Goal: Find specific page/section: Find specific page/section

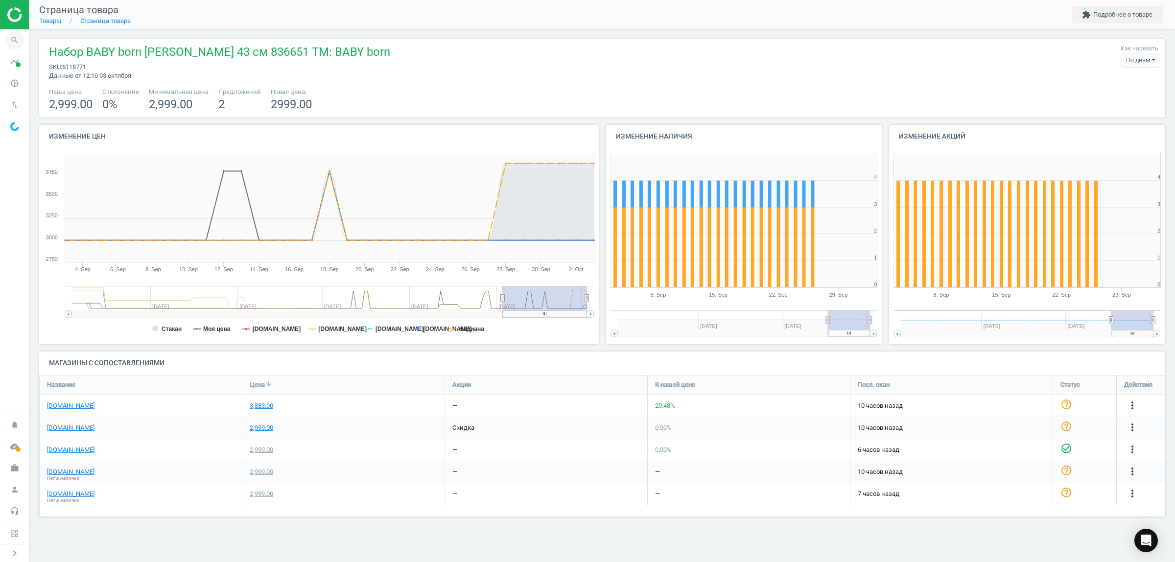
scroll to position [161, 1145]
click at [13, 38] on icon "search" at bounding box center [14, 40] width 19 height 19
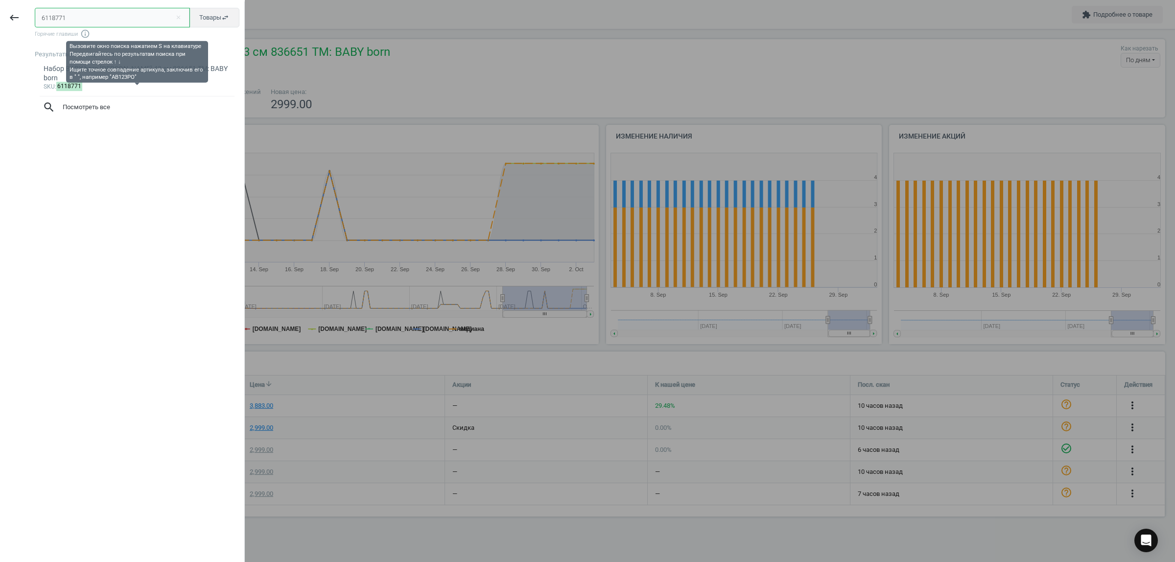
click at [82, 13] on input "6118771" at bounding box center [112, 18] width 155 height 20
paste input "078736"
type input "6078736"
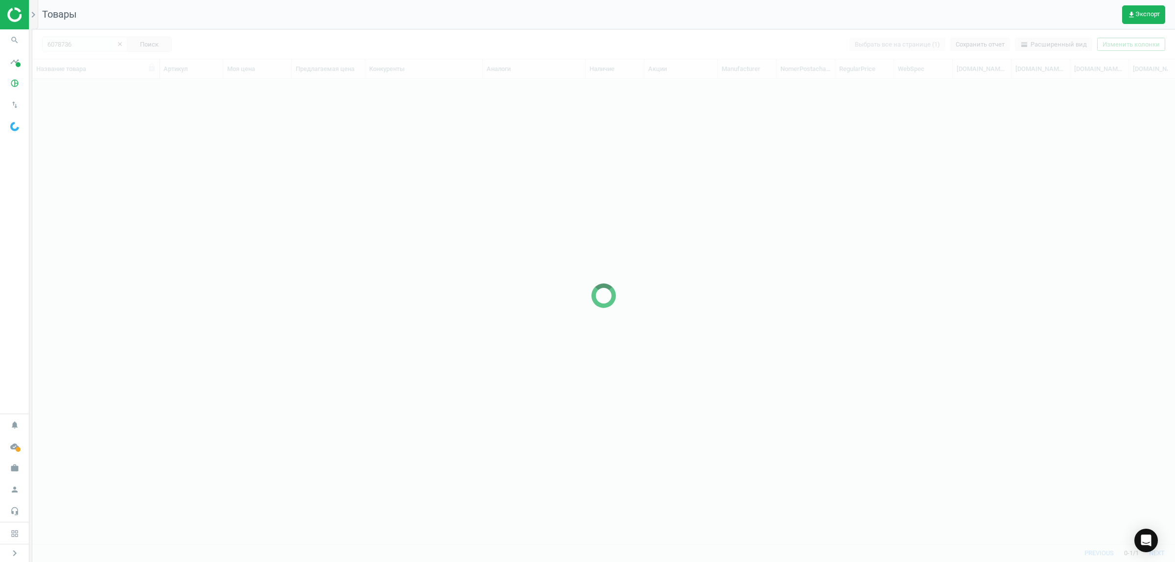
scroll to position [446, 1134]
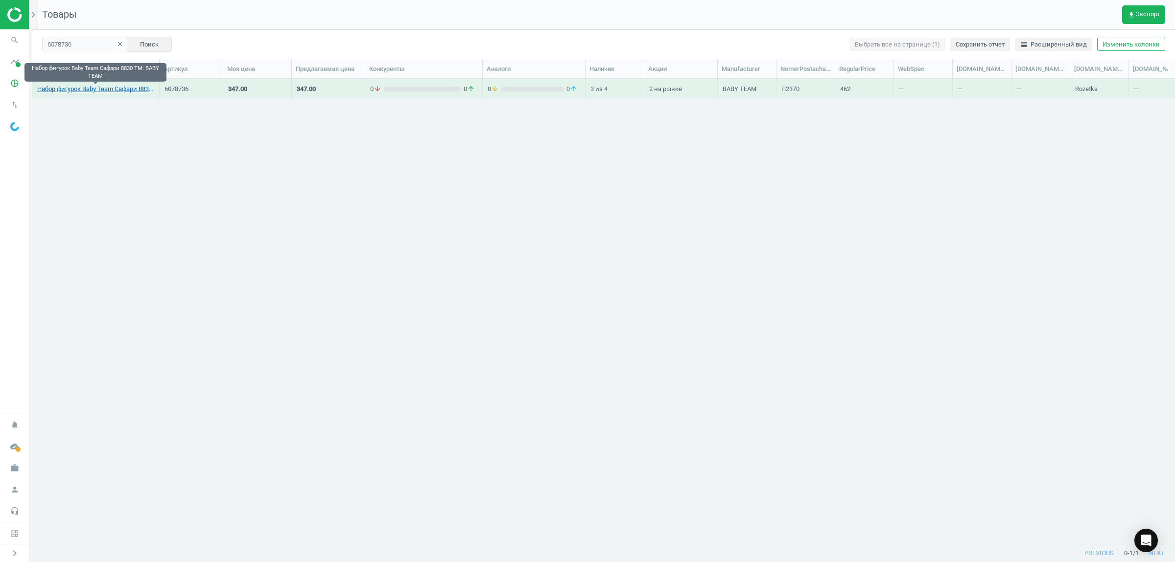
click at [125, 91] on link "Набор фигурок Baby Team Сафари 8830 TM: BABY TEAM" at bounding box center [95, 89] width 117 height 9
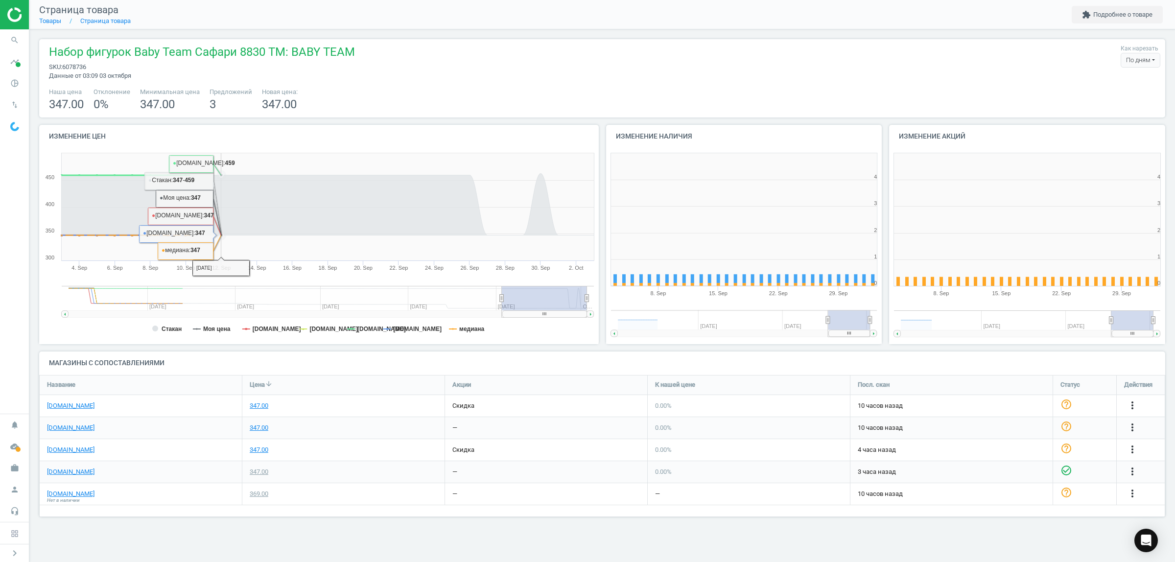
scroll to position [214, 295]
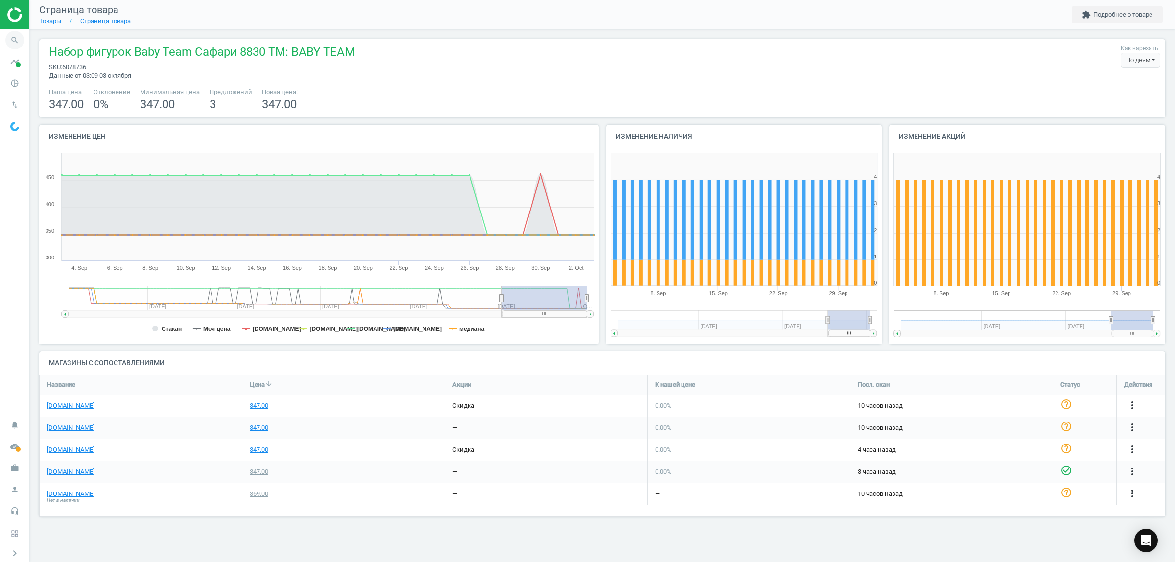
click at [16, 37] on icon "search" at bounding box center [14, 40] width 19 height 19
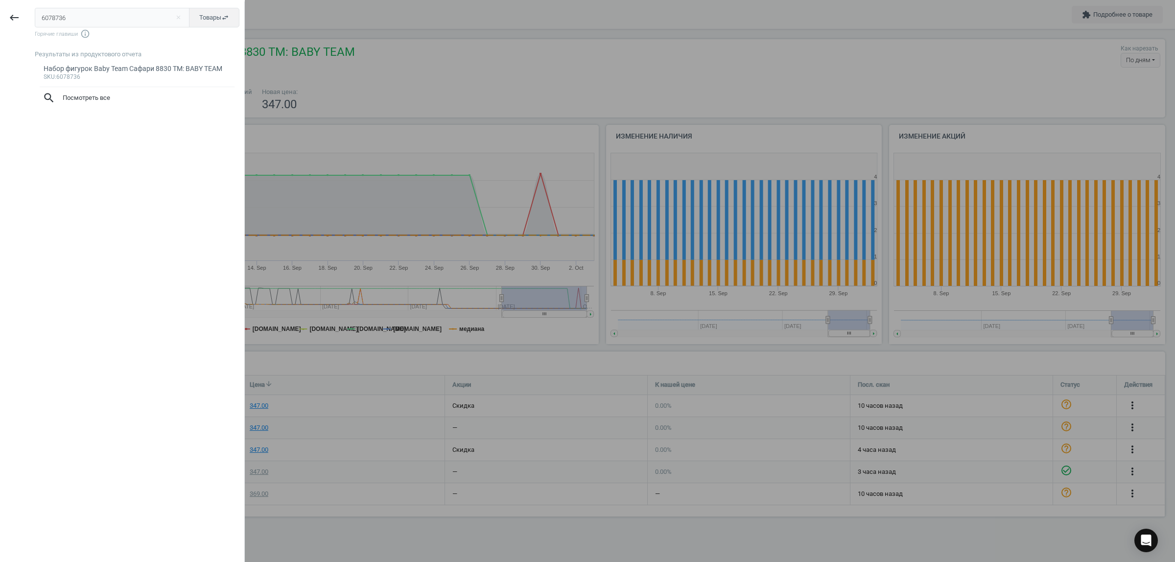
click at [99, 17] on input "6078736" at bounding box center [112, 18] width 155 height 20
click at [48, 15] on input "6078736" at bounding box center [112, 18] width 155 height 20
type input "6078737"
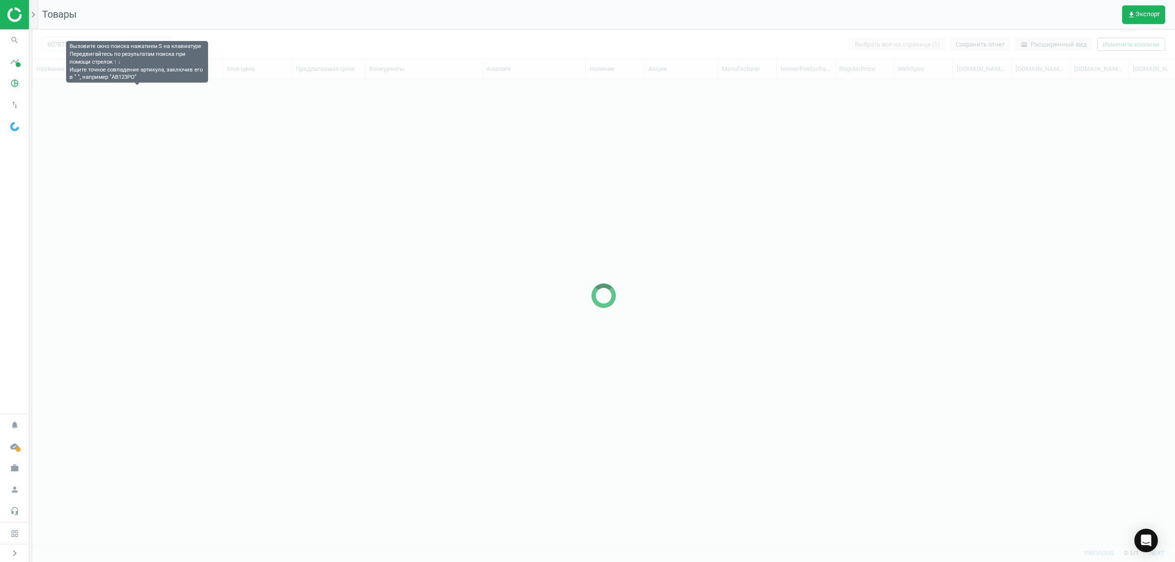
scroll to position [446, 1134]
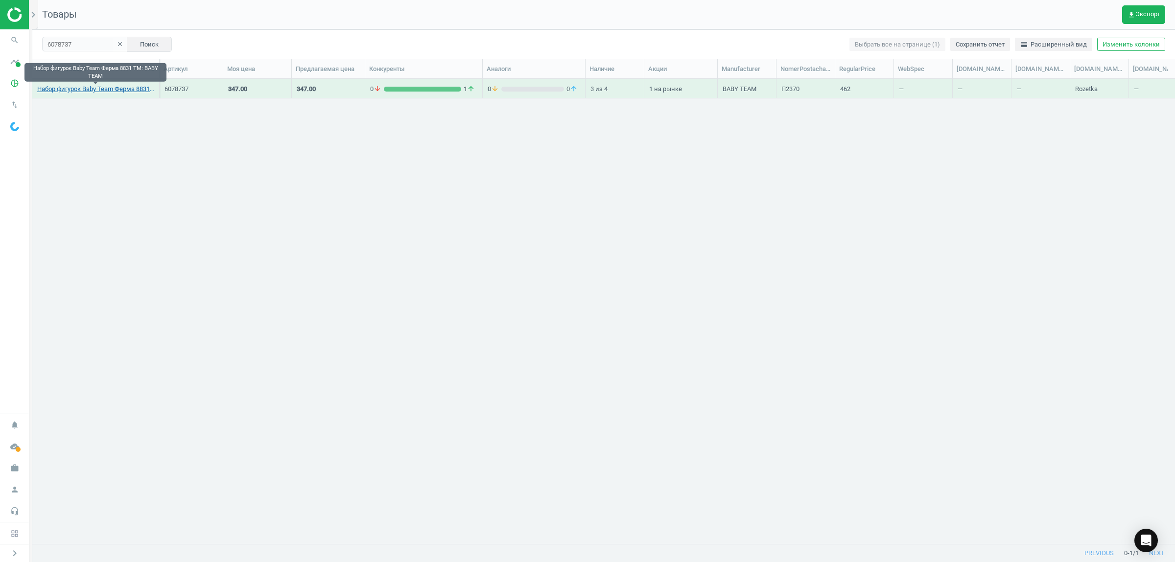
click at [128, 90] on link "Набор фигурок Baby Team Ферма 8831 TM: BABY TEAM" at bounding box center [95, 89] width 117 height 9
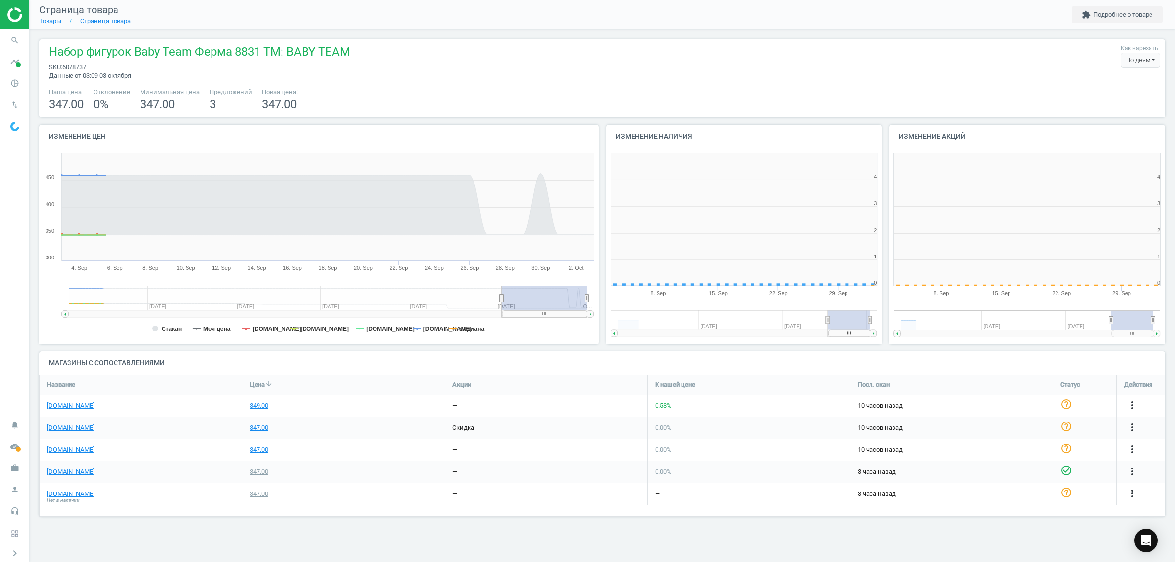
scroll to position [214, 295]
